Goal: Obtain resource: Download file/media

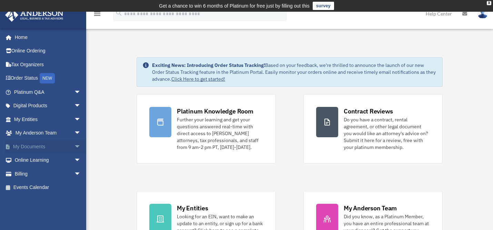
click at [74, 146] on span "arrow_drop_down" at bounding box center [81, 147] width 14 height 14
click at [26, 160] on link "Box" at bounding box center [51, 160] width 82 height 14
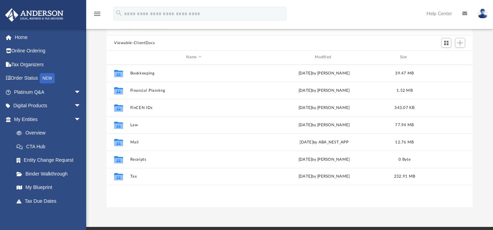
scroll to position [67, 0]
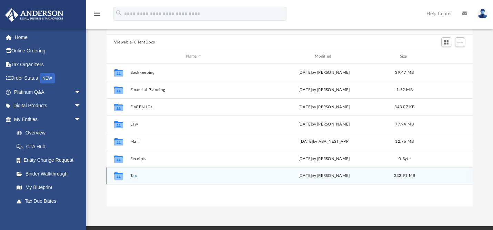
click at [133, 175] on button "Tax" at bounding box center [193, 175] width 127 height 4
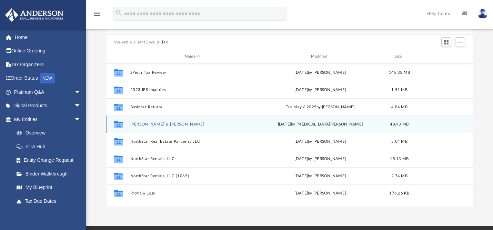
click at [163, 124] on button "Dobrzynski, Lukasz & Jennifer Ararat" at bounding box center [192, 124] width 125 height 4
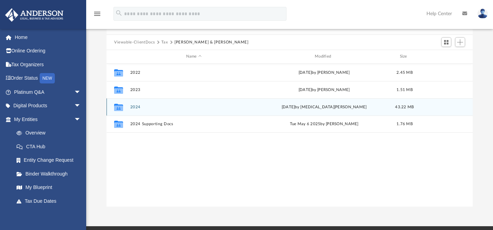
click at [134, 105] on button "2024" at bounding box center [193, 107] width 127 height 4
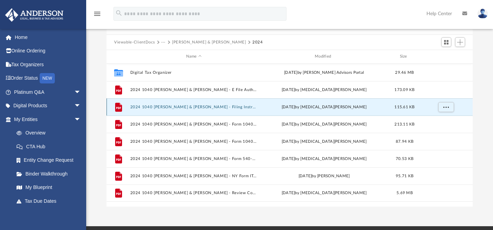
click at [201, 108] on button "2024 1040 Dobrzynski, Lukasz & Jennifer Ararat - Filing Instructions.pdf" at bounding box center [193, 107] width 127 height 4
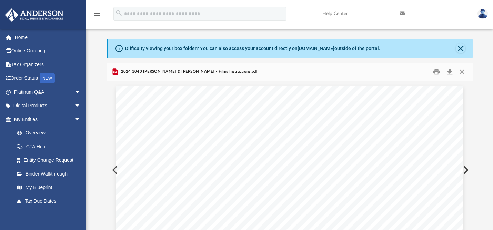
scroll to position [3, 0]
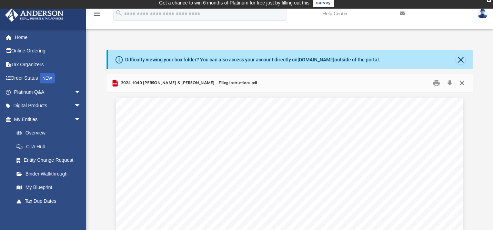
click at [461, 80] on button "Close" at bounding box center [462, 83] width 12 height 11
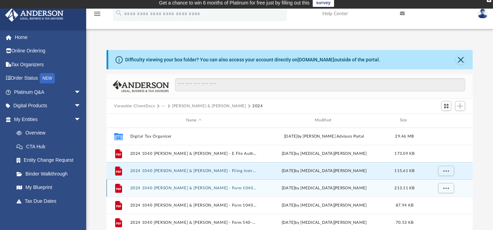
click at [238, 186] on button "2024 1040 Dobrzynski, Lukasz & Jennifer Ararat - Form 1040-ES Payment Voucher.p…" at bounding box center [193, 188] width 127 height 4
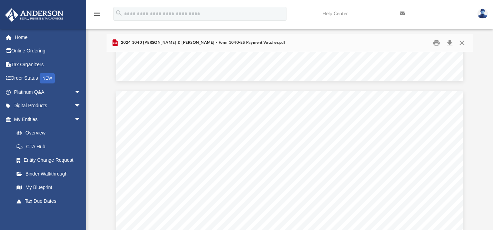
scroll to position [0, 0]
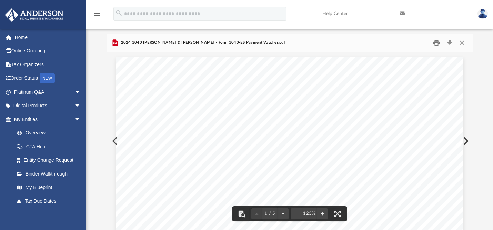
click at [436, 44] on button "Print" at bounding box center [437, 43] width 14 height 11
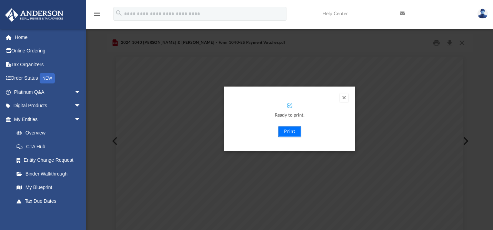
click at [292, 131] on button "Print" at bounding box center [289, 131] width 23 height 11
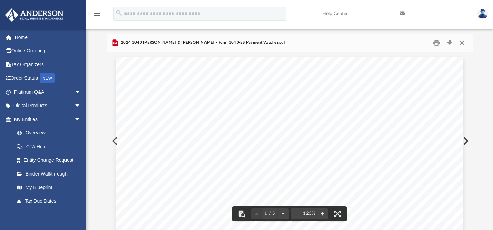
click at [460, 41] on button "Close" at bounding box center [462, 43] width 12 height 11
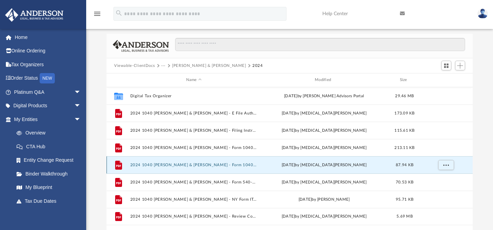
click at [228, 164] on button "2024 1040 Dobrzynski, Lukasz & Jennifer Ararat - Form 1040-V Payment Voucher.pdf" at bounding box center [193, 165] width 127 height 4
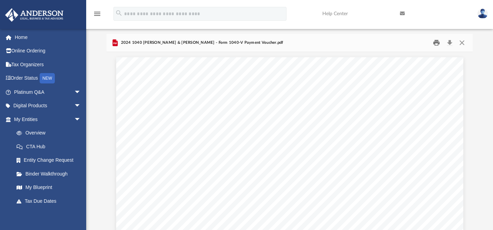
click at [436, 44] on button "Print" at bounding box center [437, 43] width 14 height 11
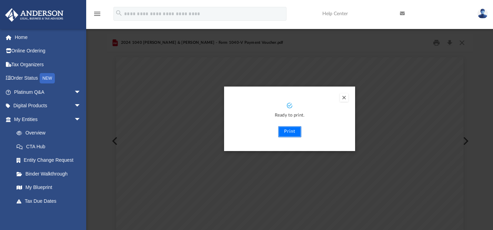
click at [293, 131] on button "Print" at bounding box center [289, 131] width 23 height 11
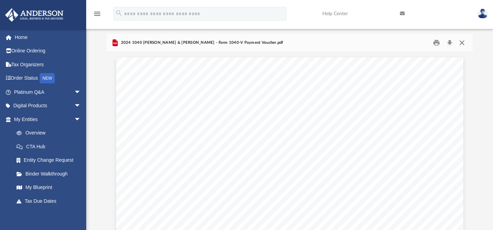
click at [465, 43] on button "Close" at bounding box center [462, 43] width 12 height 11
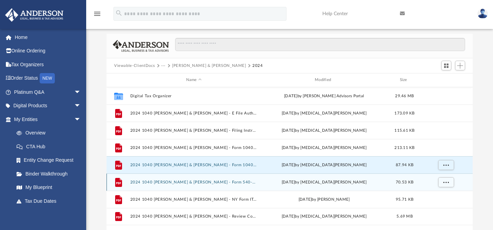
click at [229, 180] on button "2024 1040 Dobrzynski, Lukasz & Jennifer Ararat - Form 540-ES payment voucher.pdf" at bounding box center [193, 182] width 127 height 4
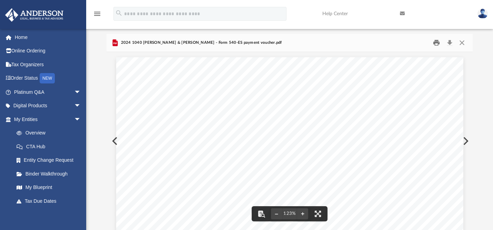
click at [438, 42] on button "Print" at bounding box center [437, 43] width 14 height 11
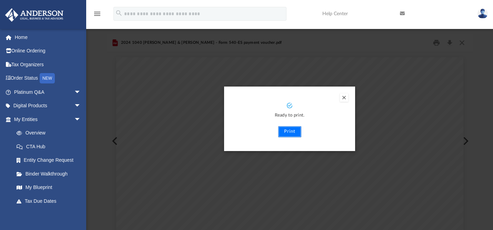
click at [288, 130] on button "Print" at bounding box center [289, 131] width 23 height 11
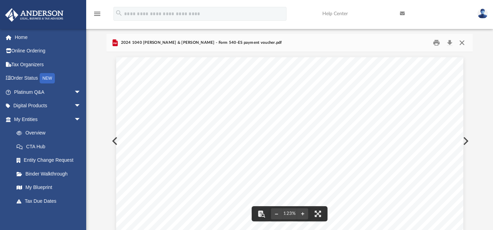
click at [461, 44] on button "Close" at bounding box center [462, 43] width 12 height 11
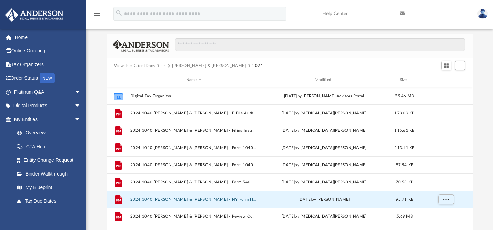
click at [208, 200] on button "2024 1040 Dobrzynski, Lukasz & Jennifer Ararat - NY Form IT-201-V Payment Vouch…" at bounding box center [193, 199] width 127 height 4
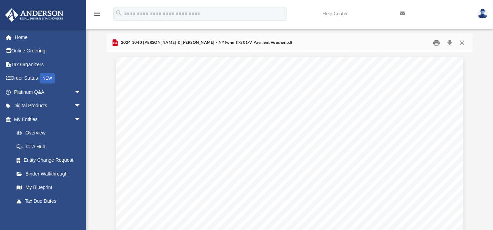
click at [437, 41] on button "Print" at bounding box center [437, 43] width 14 height 11
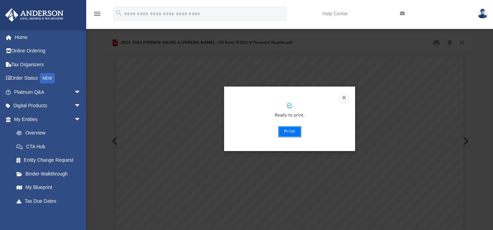
click at [292, 130] on button "Print" at bounding box center [289, 131] width 23 height 11
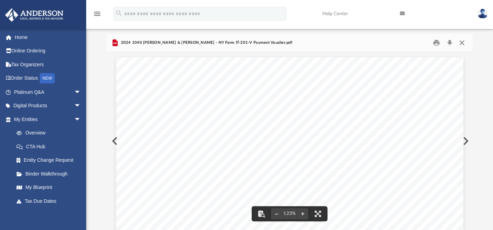
click at [462, 41] on button "Close" at bounding box center [462, 43] width 12 height 11
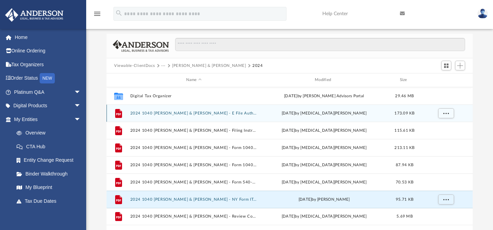
click at [230, 113] on button "2024 1040 Dobrzynski, Lukasz & Jennifer Ararat - E File Authorization - Please …" at bounding box center [193, 113] width 127 height 4
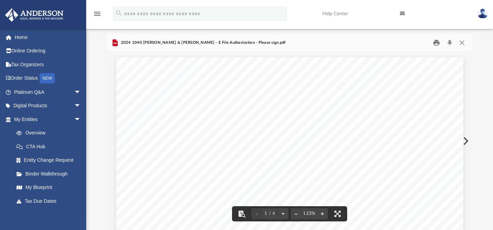
click at [436, 42] on button "Print" at bounding box center [437, 43] width 14 height 11
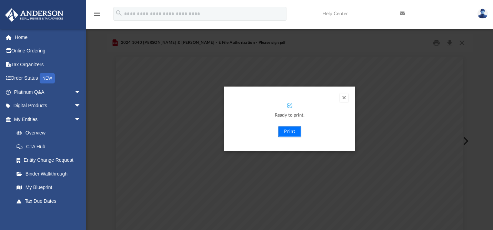
click at [284, 134] on button "Print" at bounding box center [289, 131] width 23 height 11
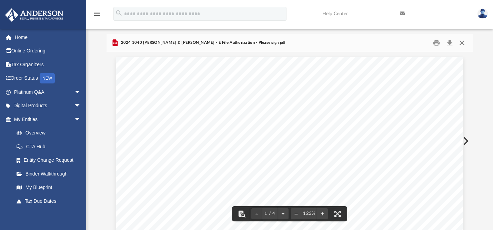
click at [464, 45] on button "Close" at bounding box center [462, 43] width 12 height 11
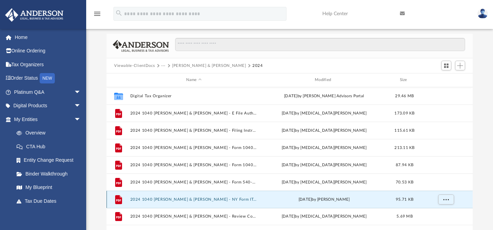
click at [223, 200] on button "2024 1040 Dobrzynski, Lukasz & Jennifer Ararat - NY Form IT-201-V Payment Vouch…" at bounding box center [193, 199] width 127 height 4
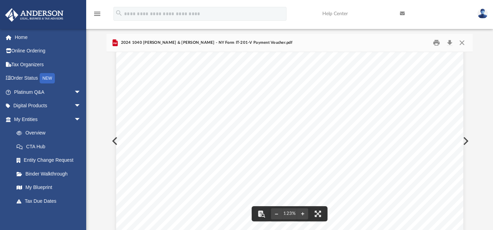
scroll to position [281, 0]
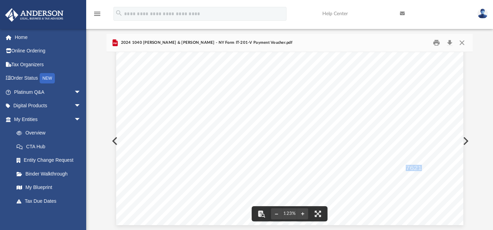
drag, startPoint x: 404, startPoint y: 167, endPoint x: 419, endPoint y: 167, distance: 14.5
click at [419, 167] on span "76217" at bounding box center [416, 168] width 20 height 6
